Goal: Task Accomplishment & Management: Manage account settings

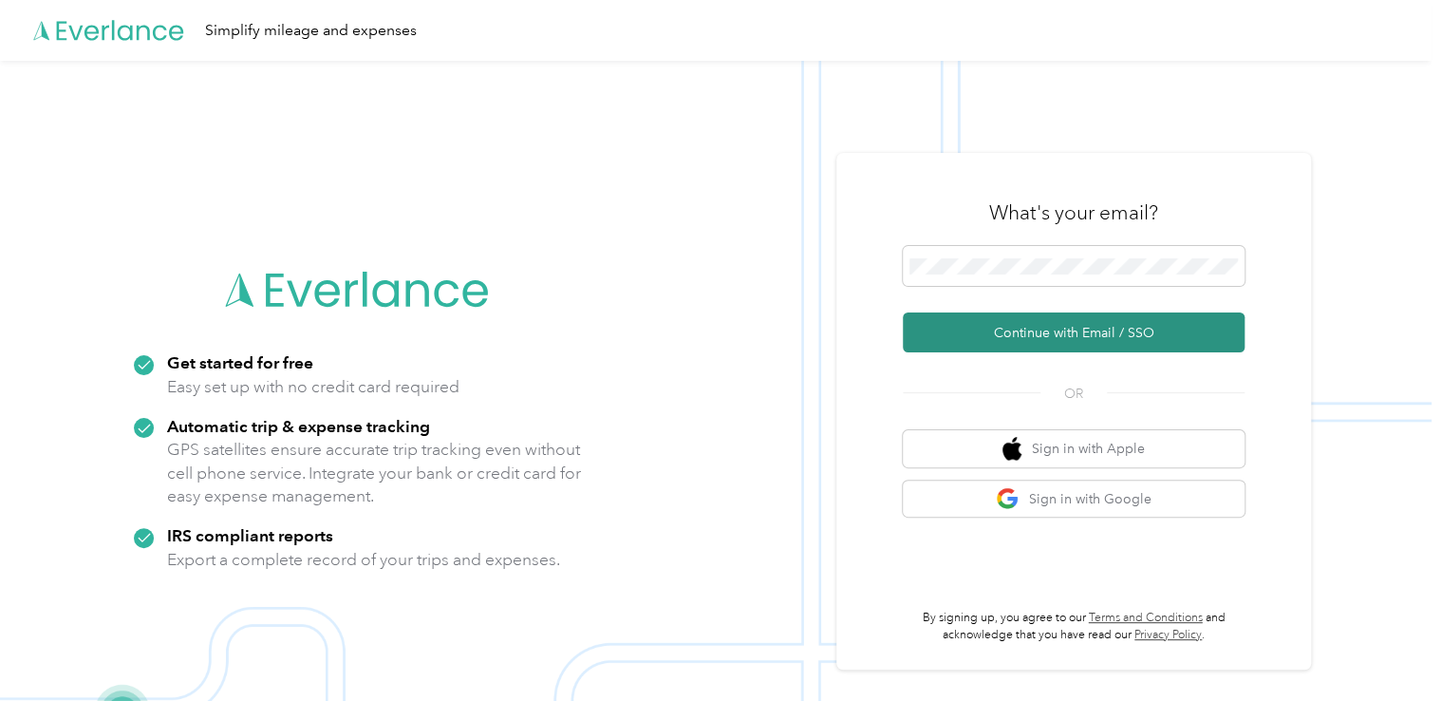
click at [1003, 332] on button "Continue with Email / SSO" at bounding box center [1074, 332] width 342 height 40
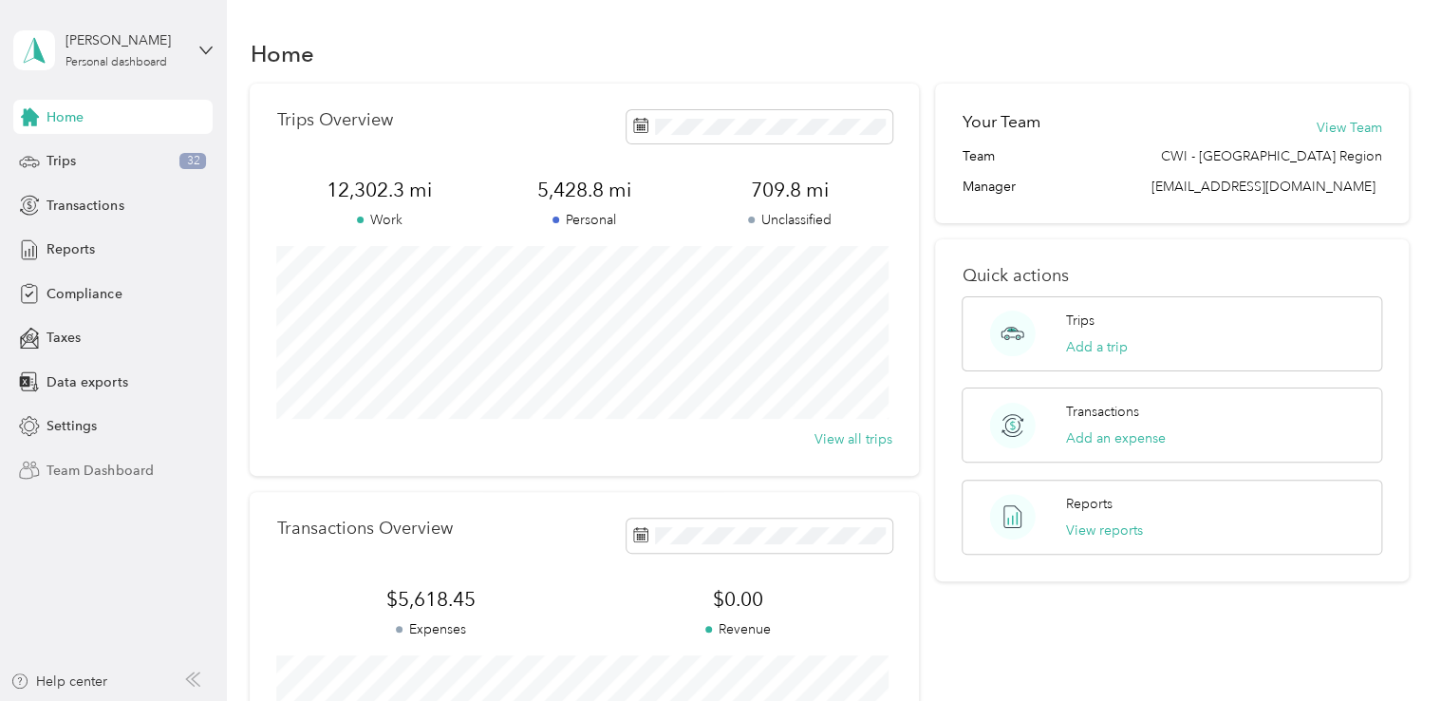
click at [123, 463] on span "Team Dashboard" at bounding box center [100, 470] width 106 height 20
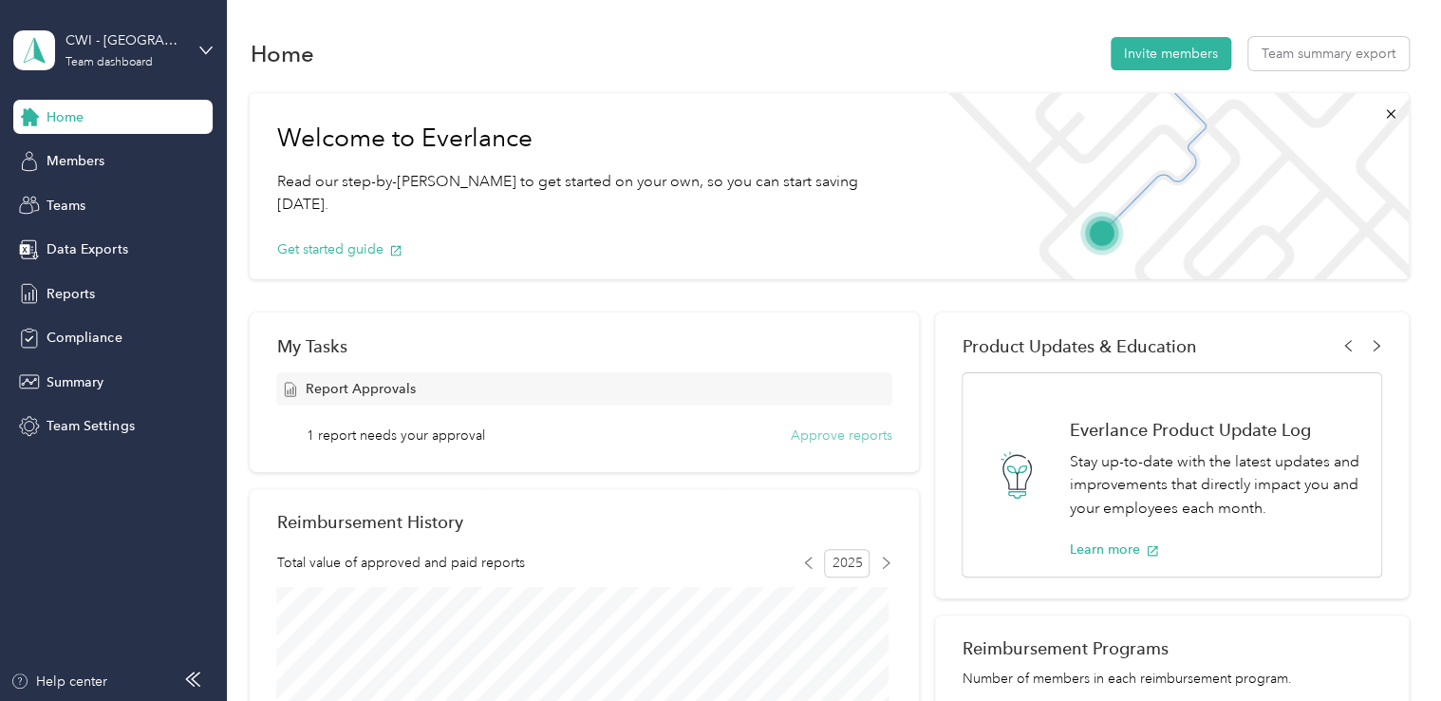
click at [876, 438] on button "Approve reports" at bounding box center [842, 435] width 102 height 20
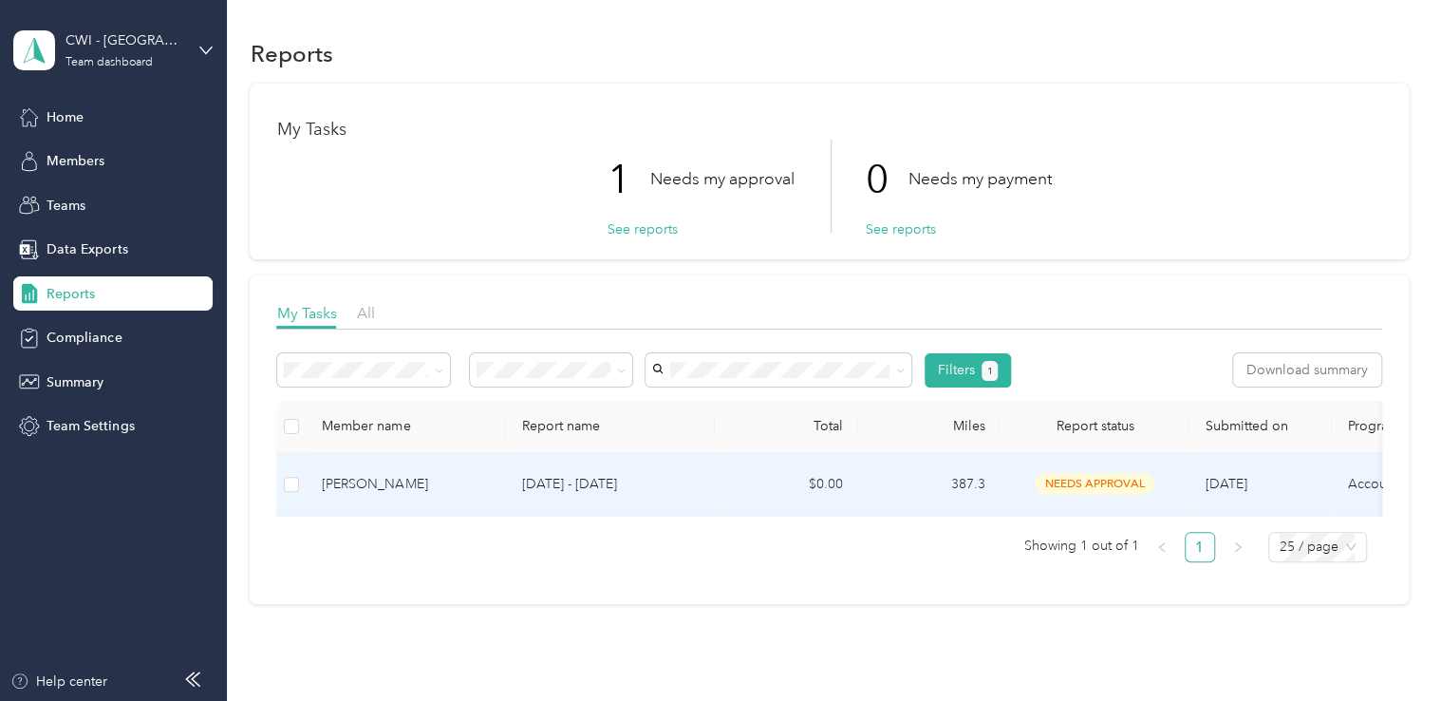
click at [353, 481] on div "James Guerber" at bounding box center [406, 484] width 169 height 21
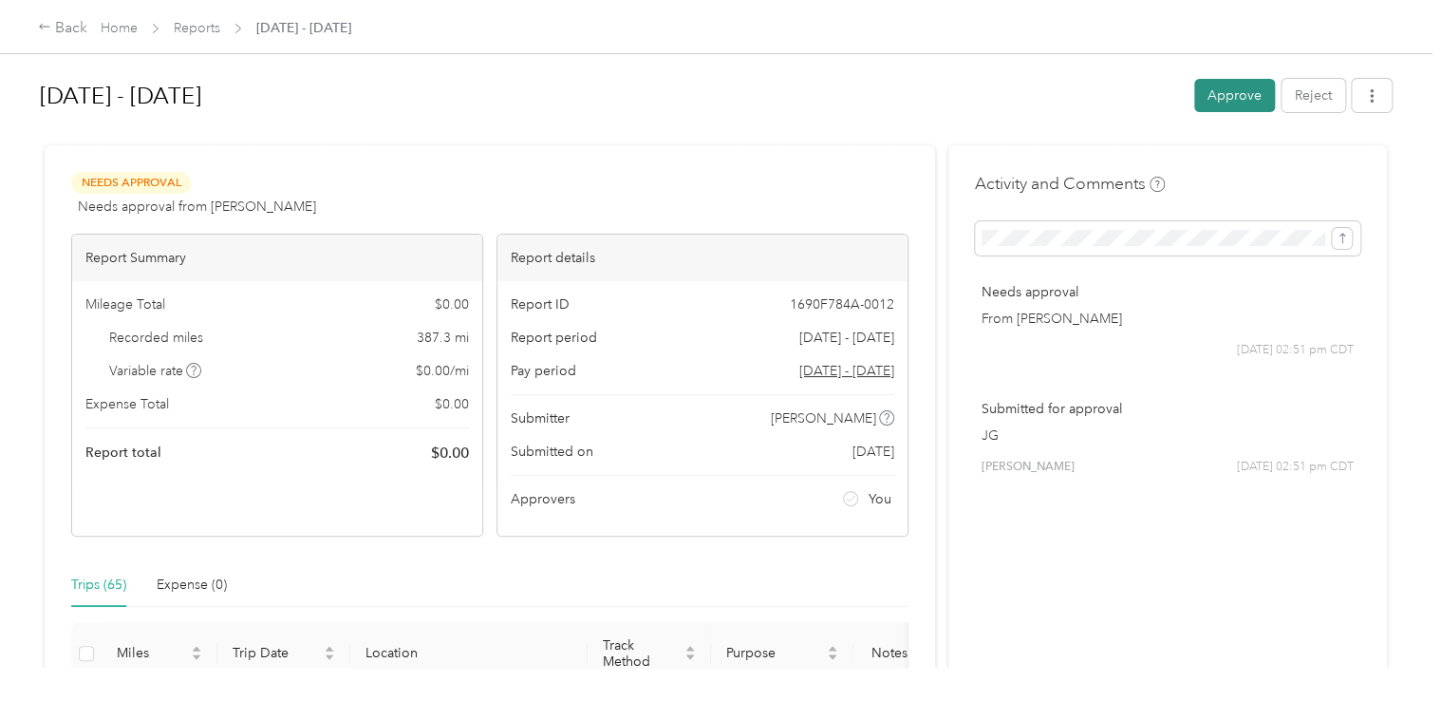
click at [1210, 89] on button "Approve" at bounding box center [1234, 95] width 81 height 33
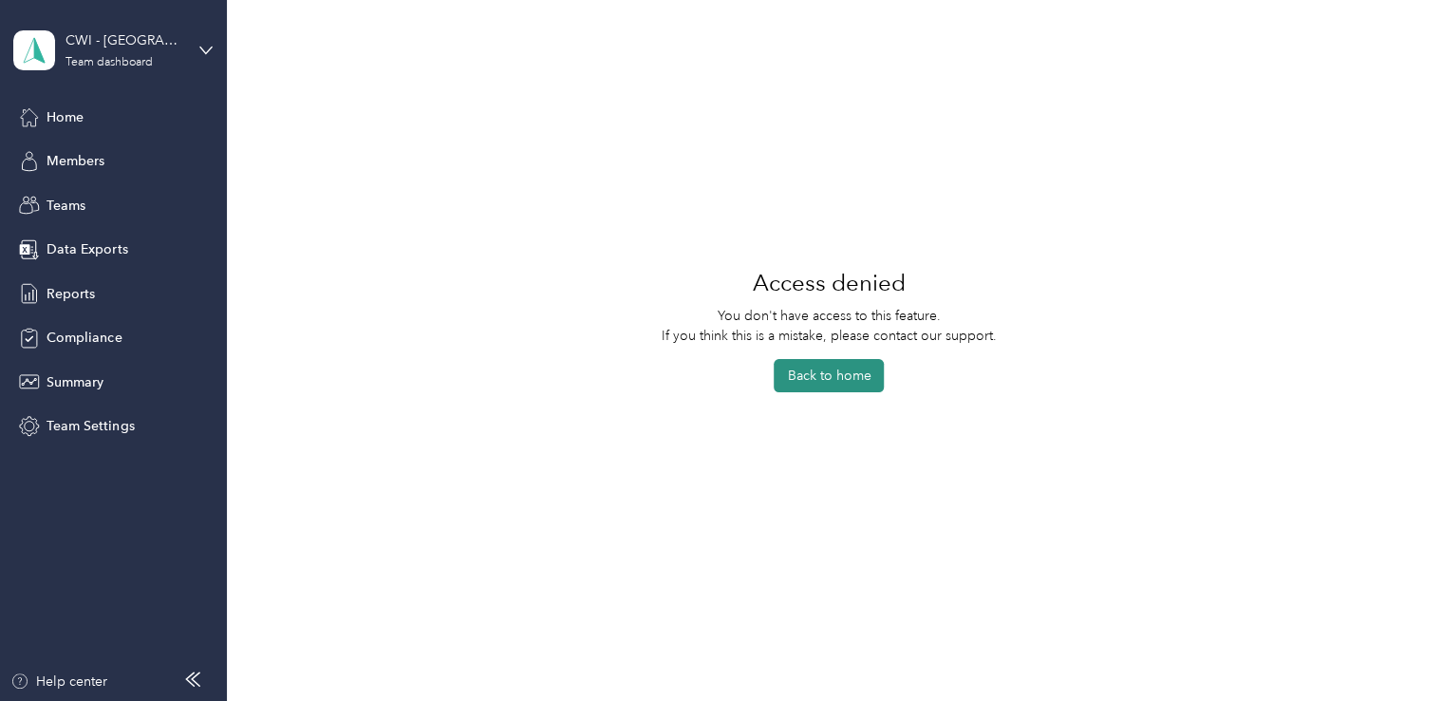
click at [791, 381] on button "Back to home" at bounding box center [829, 375] width 110 height 33
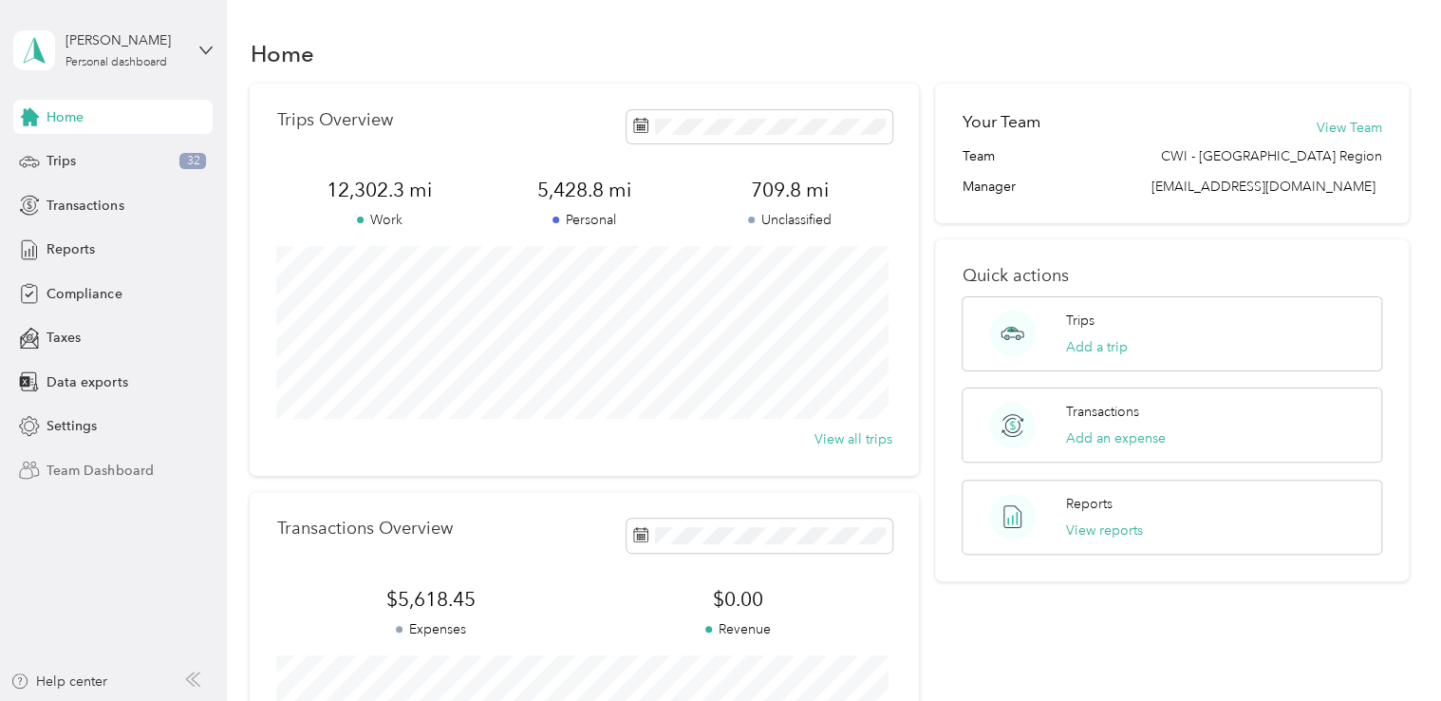
click at [103, 461] on span "Team Dashboard" at bounding box center [100, 470] width 106 height 20
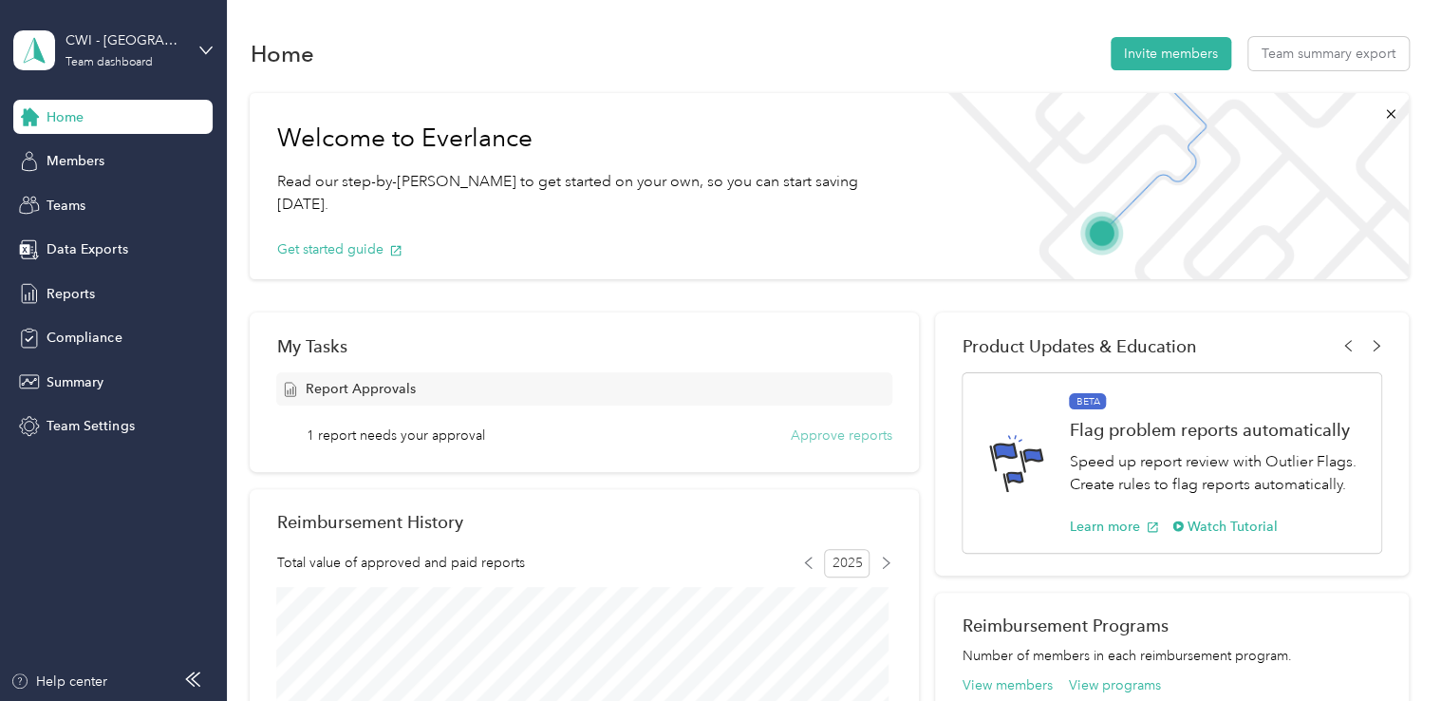
click at [867, 441] on button "Approve reports" at bounding box center [842, 435] width 102 height 20
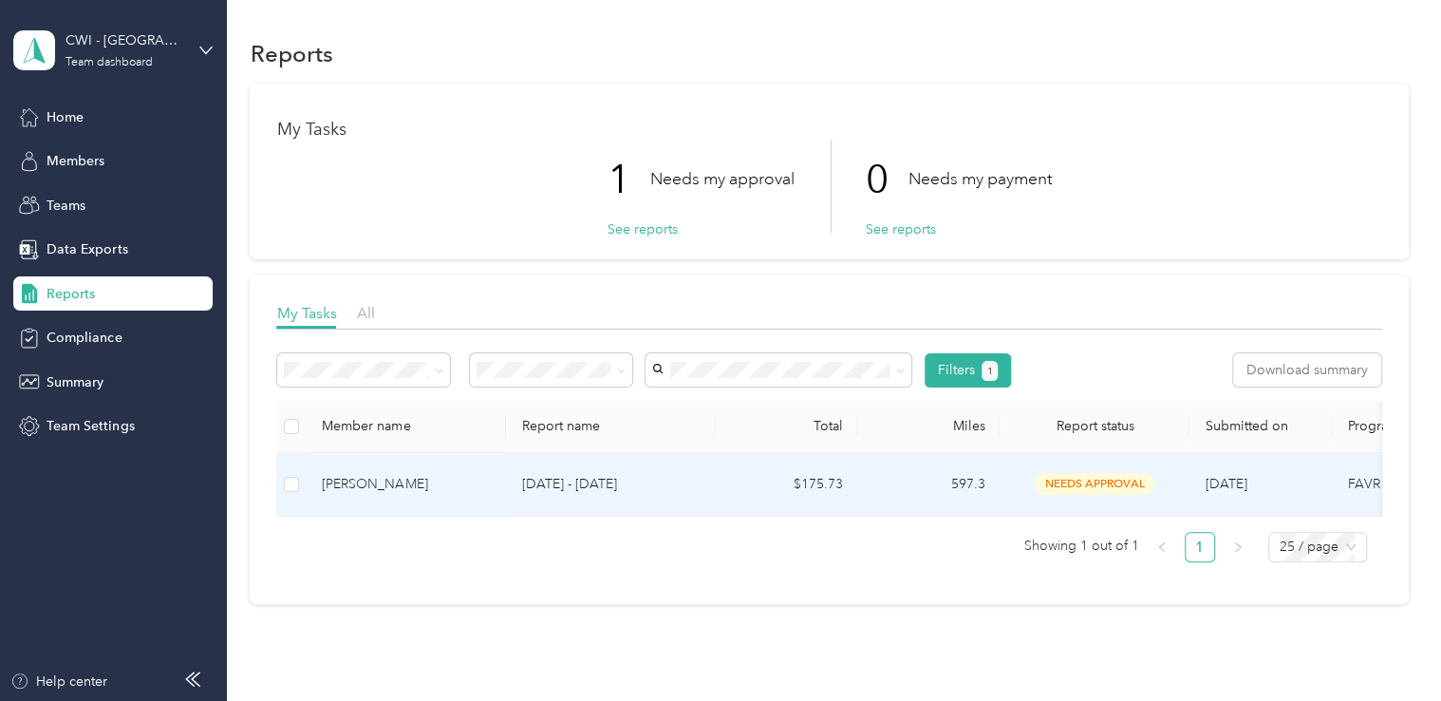
click at [334, 484] on div "[PERSON_NAME]" at bounding box center [406, 484] width 169 height 21
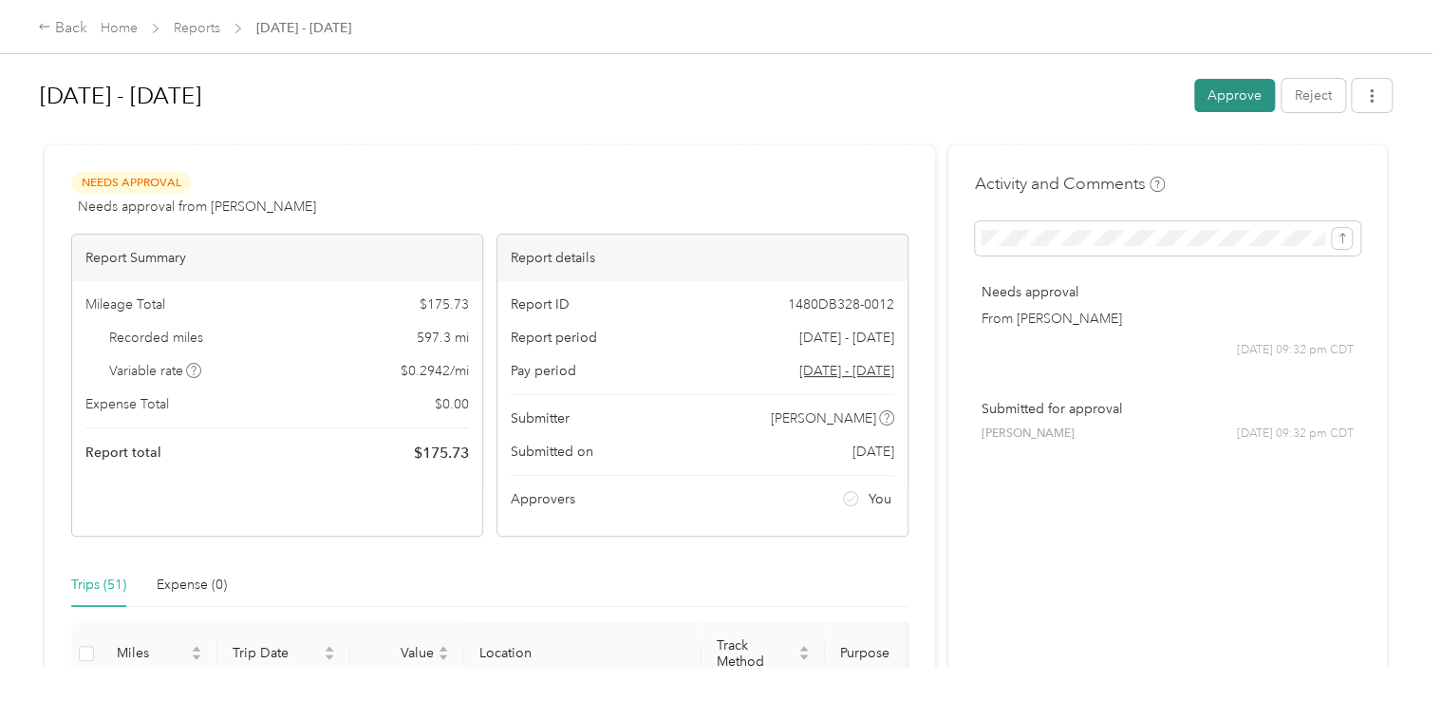
click at [1231, 103] on button "Approve" at bounding box center [1234, 95] width 81 height 33
